Goal: Task Accomplishment & Management: Manage account settings

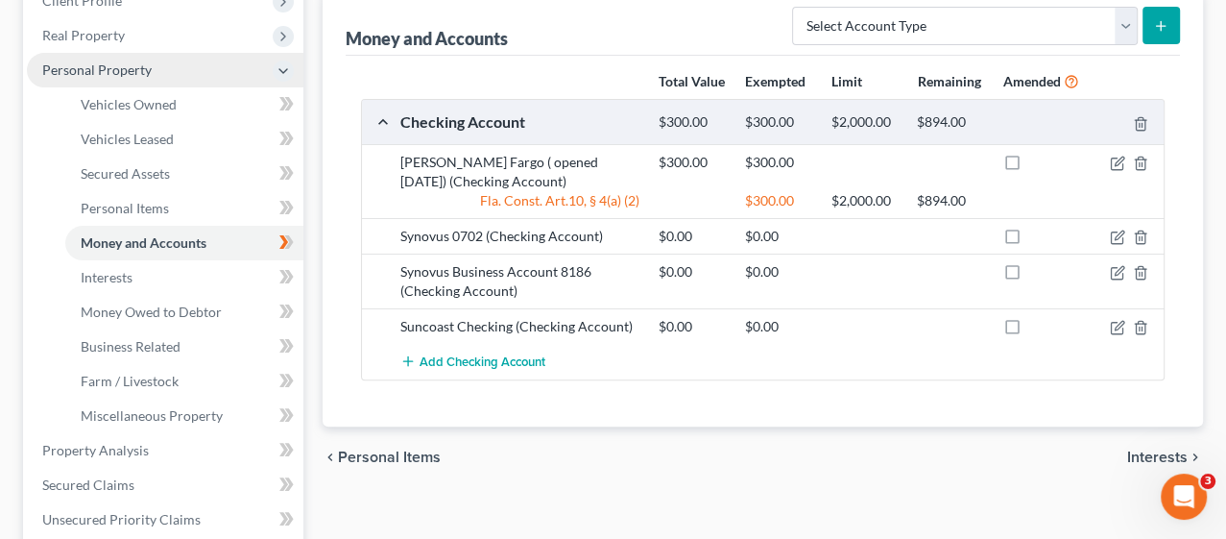
click at [116, 73] on span "Personal Property" at bounding box center [96, 69] width 109 height 16
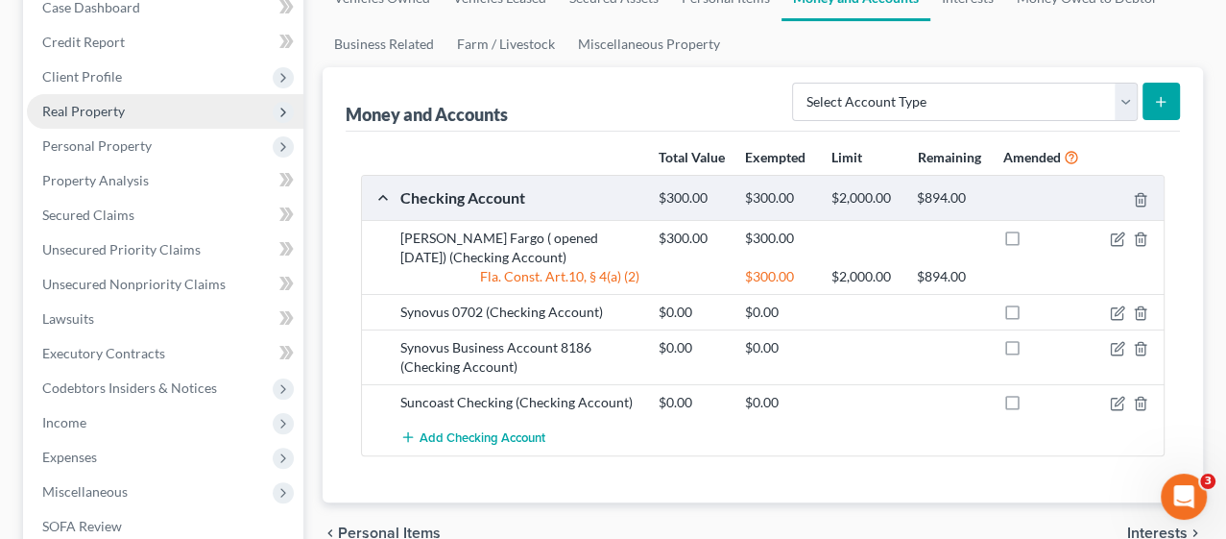
scroll to position [213, 0]
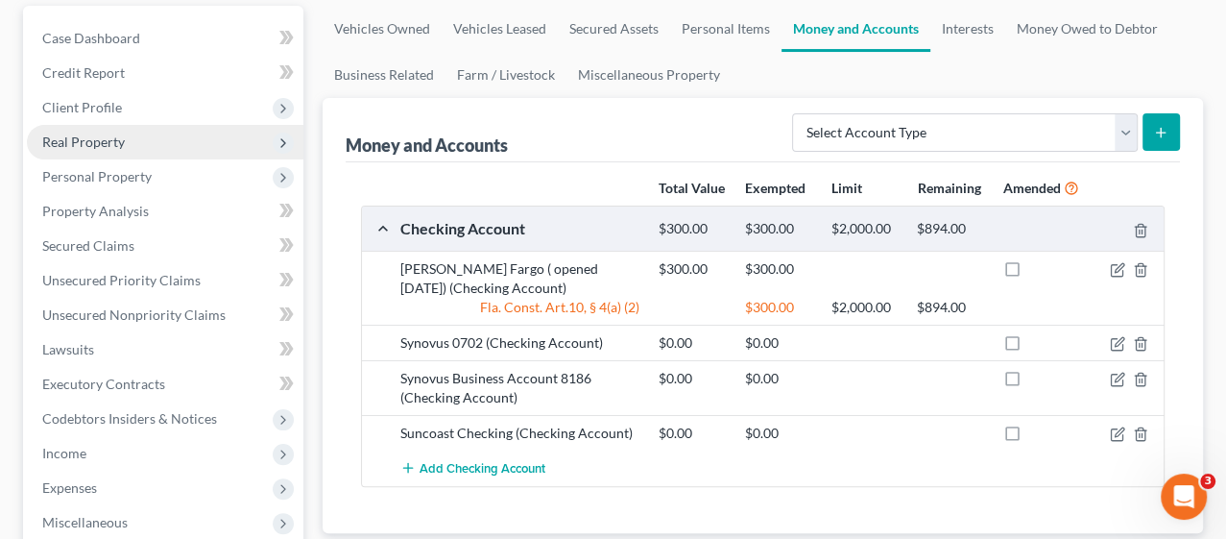
click at [99, 142] on span "Real Property" at bounding box center [83, 141] width 83 height 16
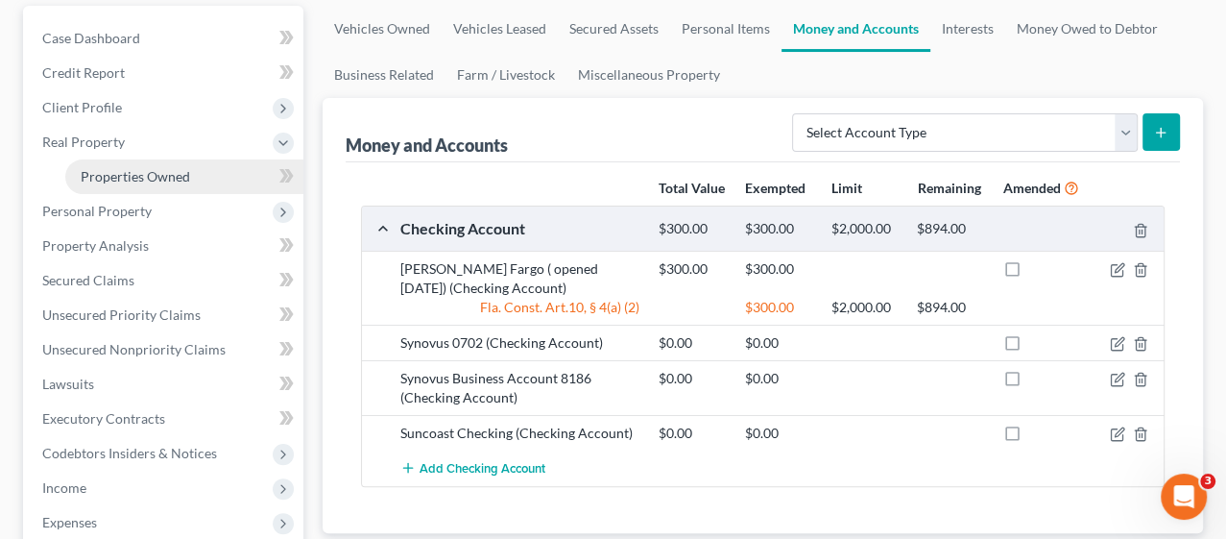
click at [220, 177] on link "Properties Owned" at bounding box center [184, 176] width 238 height 35
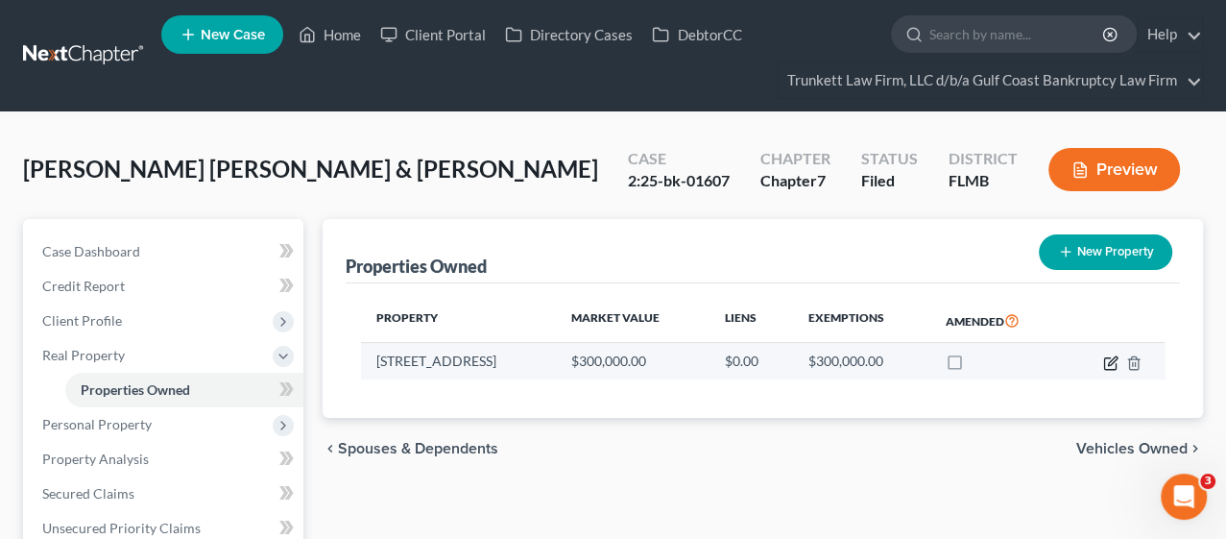
click at [1102, 356] on td at bounding box center [1115, 361] width 99 height 36
click at [1111, 361] on icon "button" at bounding box center [1112, 360] width 9 height 9
select select "9"
select select "2"
select select "5"
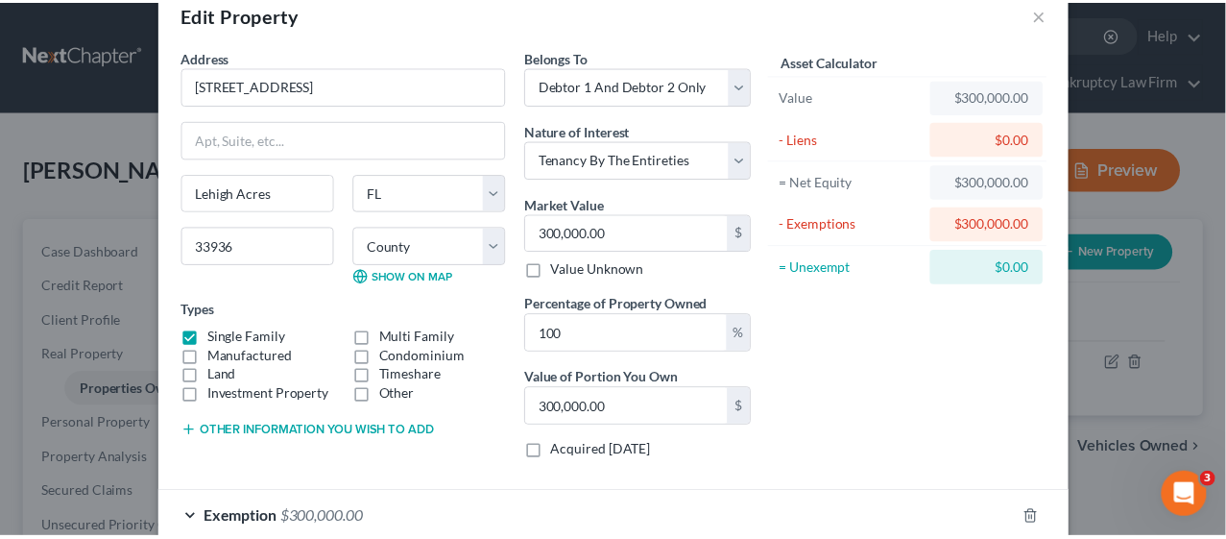
scroll to position [149, 0]
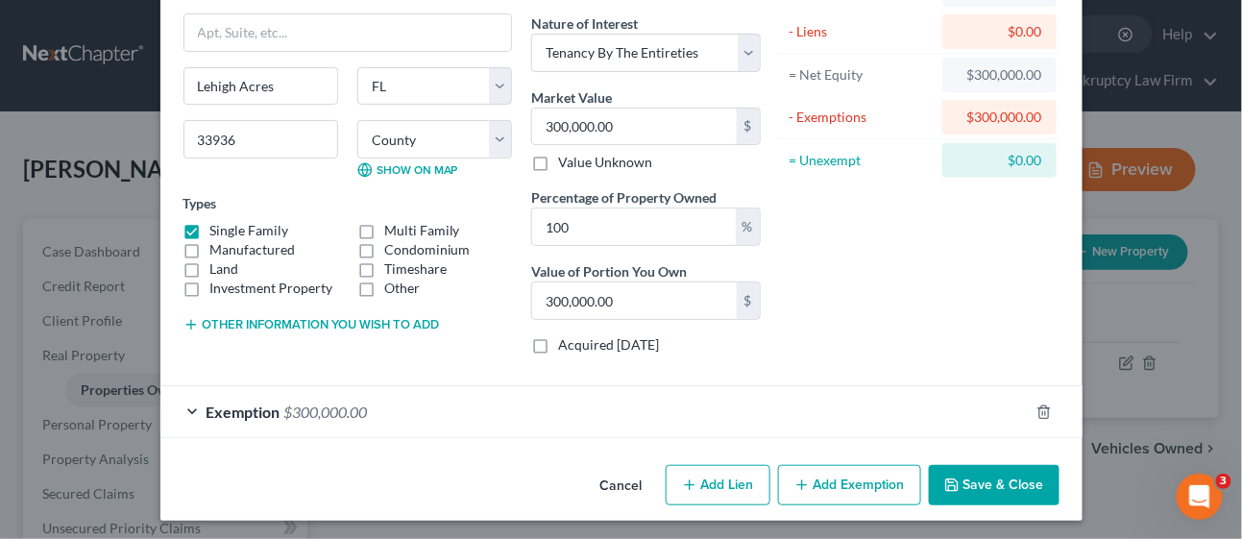
click at [987, 473] on button "Save & Close" at bounding box center [994, 485] width 131 height 40
